Goal: Task Accomplishment & Management: Manage account settings

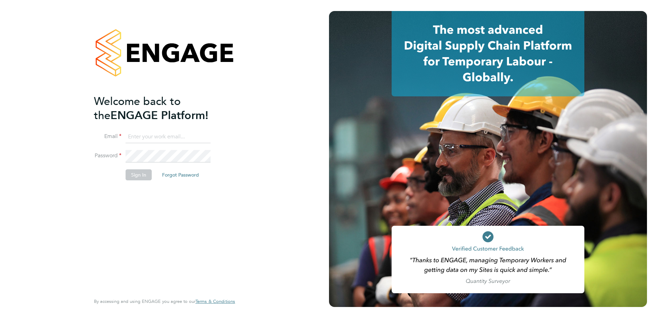
click at [139, 134] on input at bounding box center [168, 137] width 85 height 12
type input "[PERSON_NAME][EMAIL_ADDRESS][DOMAIN_NAME]"
click at [192, 173] on button "Forgot Password" at bounding box center [181, 174] width 48 height 11
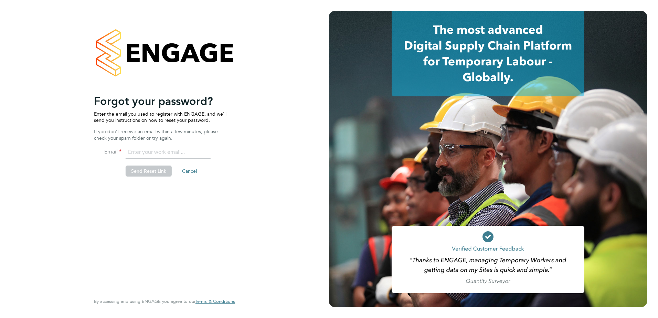
click at [153, 153] on input "email" at bounding box center [168, 152] width 85 height 12
type input "[PERSON_NAME][EMAIL_ADDRESS][DOMAIN_NAME]"
click at [159, 172] on button "Send Reset Link" at bounding box center [149, 171] width 46 height 11
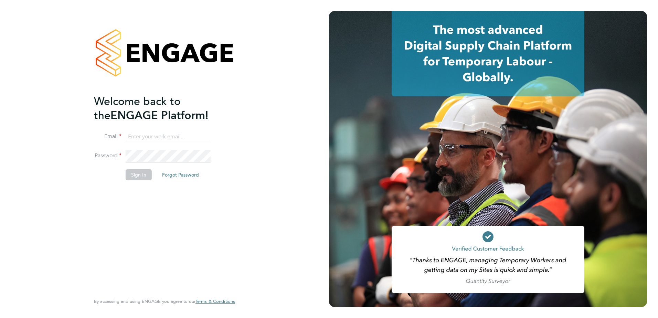
click at [178, 132] on input at bounding box center [168, 137] width 85 height 12
type input "[PERSON_NAME][EMAIL_ADDRESS][DOMAIN_NAME]"
click at [139, 175] on button "Sign In" at bounding box center [139, 174] width 26 height 11
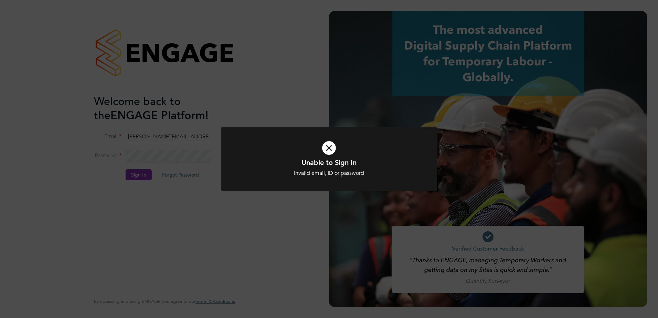
click at [212, 213] on div "Unable to Sign In Invalid email, ID or password Cancel Okay" at bounding box center [329, 159] width 658 height 318
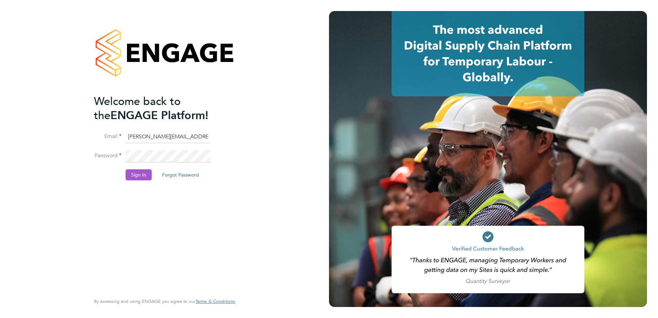
click at [137, 174] on button "Sign In" at bounding box center [139, 174] width 26 height 11
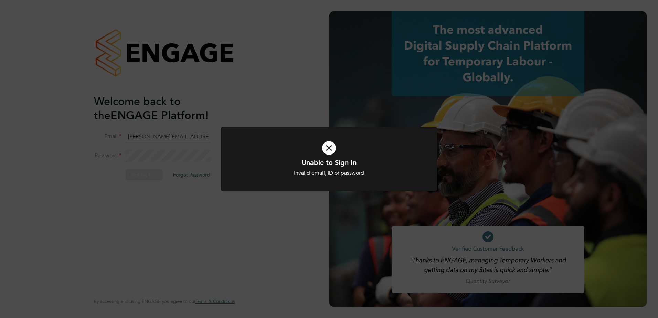
click at [334, 151] on icon at bounding box center [328, 148] width 179 height 27
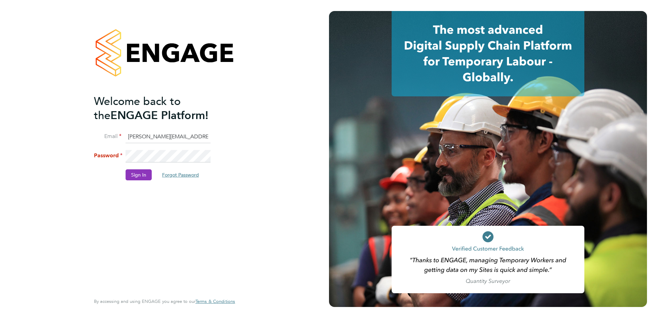
click at [172, 175] on button "Forgot Password" at bounding box center [181, 174] width 48 height 11
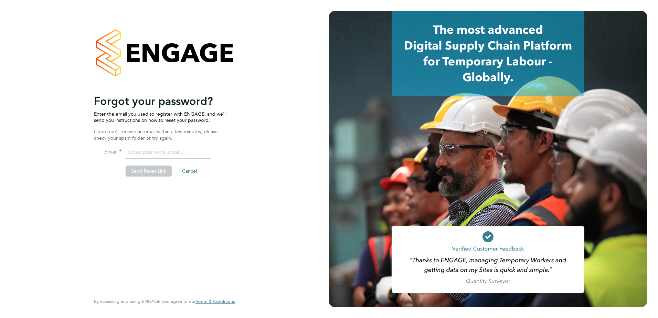
click at [157, 156] on input "email" at bounding box center [168, 152] width 85 height 12
type input "[PERSON_NAME][EMAIL_ADDRESS][DOMAIN_NAME]"
click at [150, 171] on button "Send Reset Link" at bounding box center [149, 171] width 46 height 11
